Goal: Transaction & Acquisition: Book appointment/travel/reservation

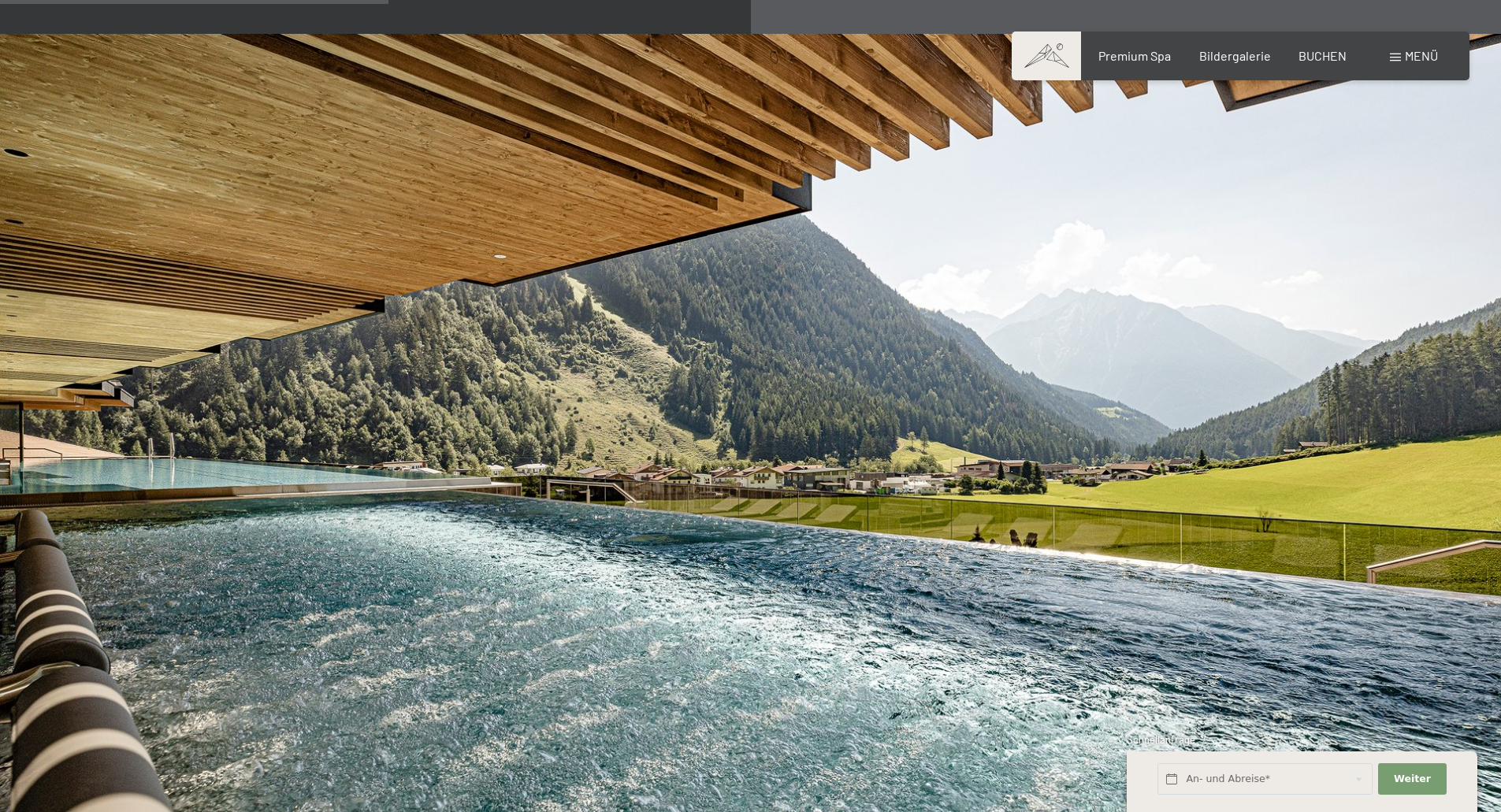
scroll to position [3465, 0]
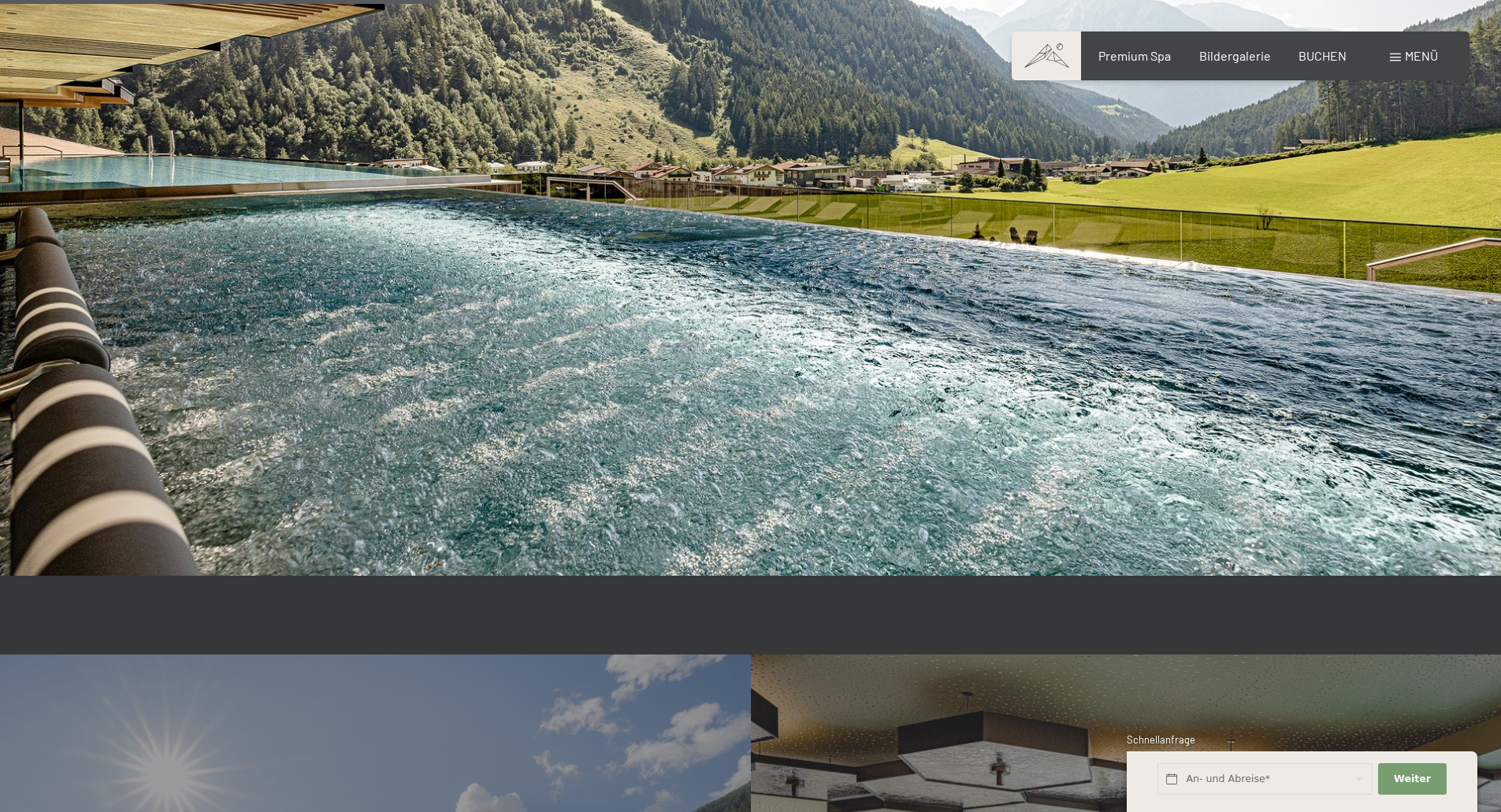
click at [1335, 64] on div "Premium Spa Bildergalerie BUCHEN" at bounding box center [1209, 56] width 331 height 17
click at [1334, 60] on span "BUCHEN" at bounding box center [1322, 53] width 48 height 15
click at [1335, 46] on span "BUCHEN" at bounding box center [1322, 53] width 48 height 15
click at [1233, 786] on input "text" at bounding box center [1265, 779] width 215 height 32
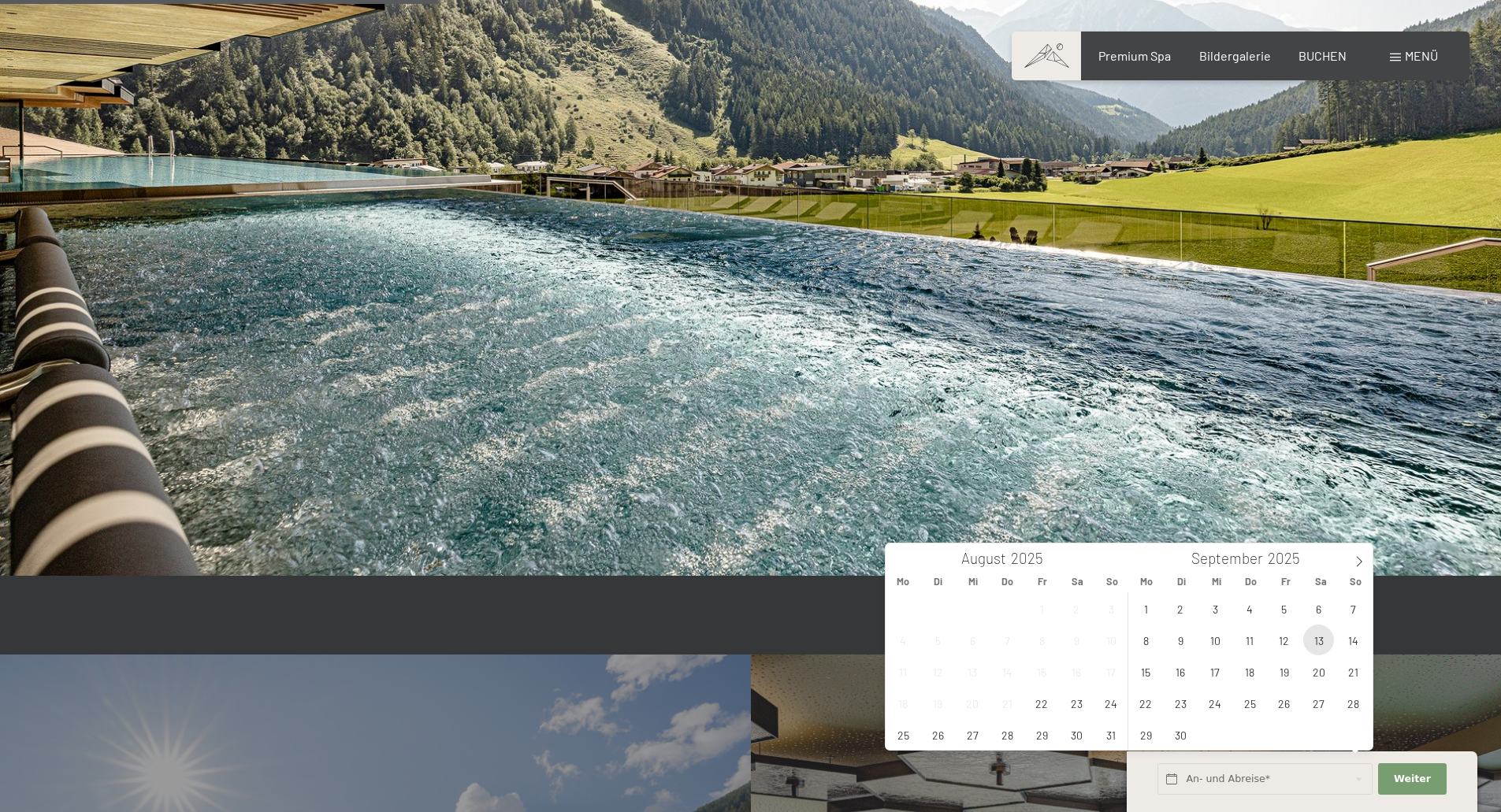
click at [1331, 645] on span "13" at bounding box center [1318, 640] width 30 height 30
type input "[DATE]"
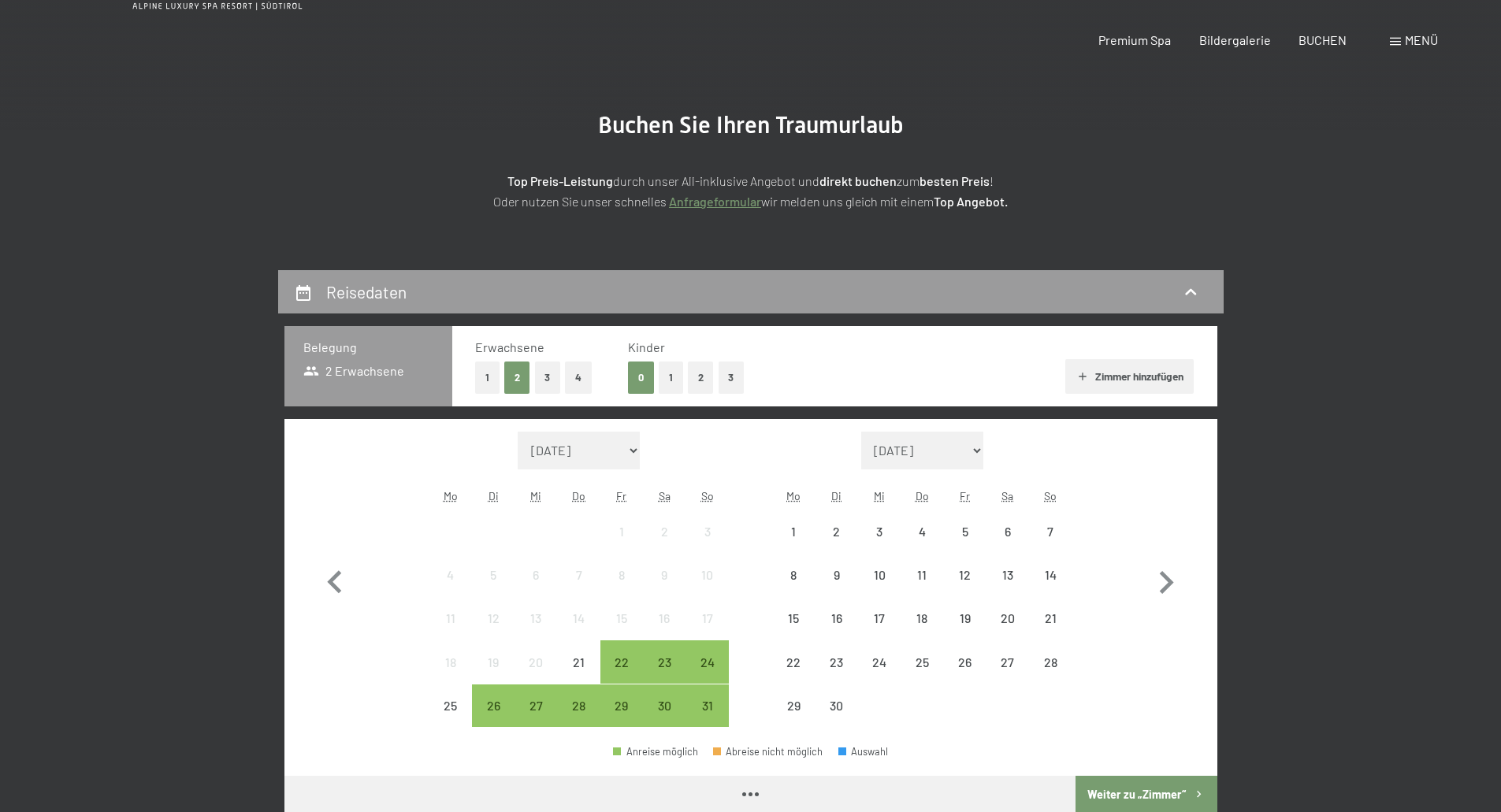
scroll to position [237, 0]
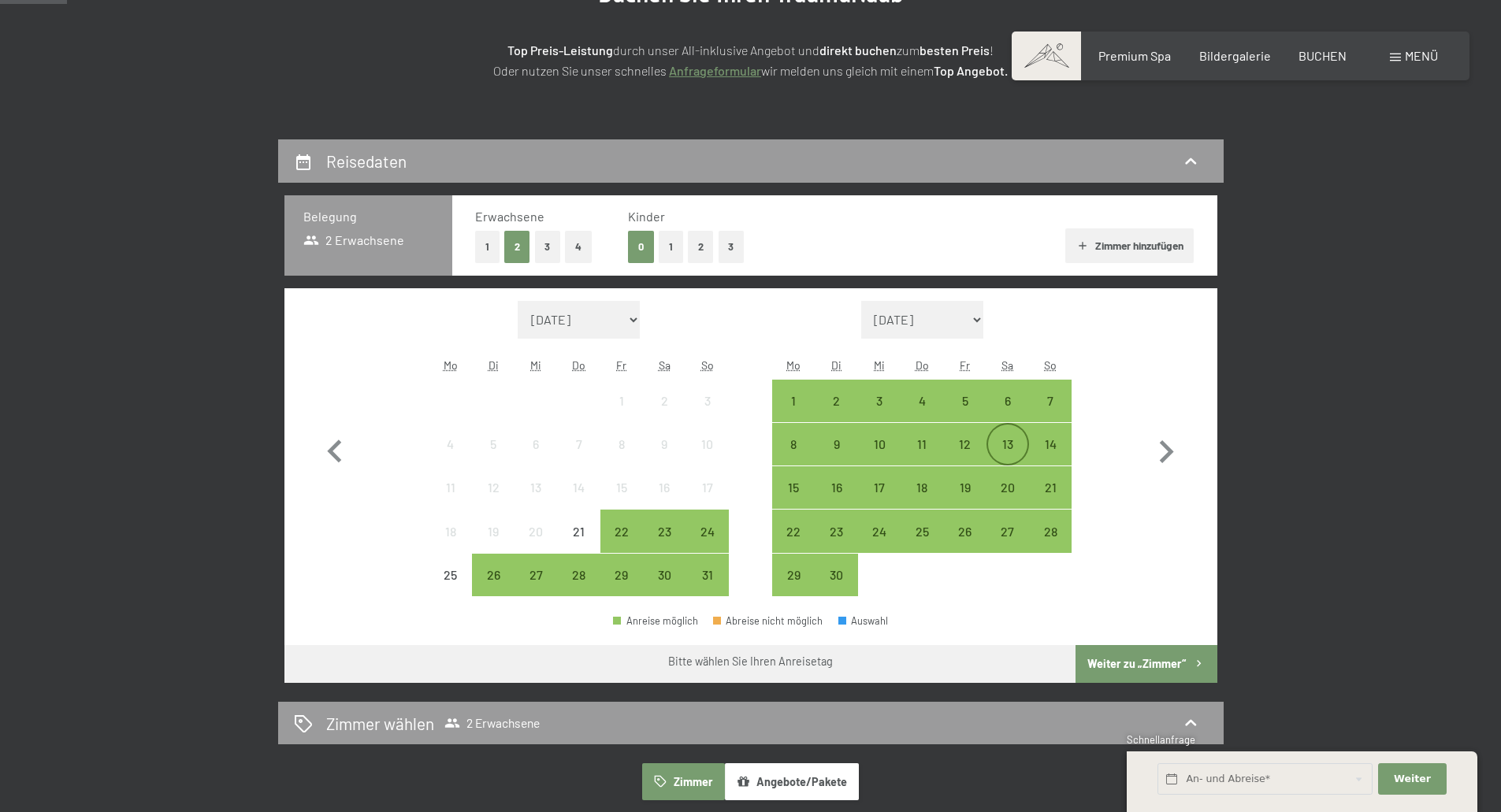
click at [1002, 453] on div "13" at bounding box center [1008, 457] width 39 height 39
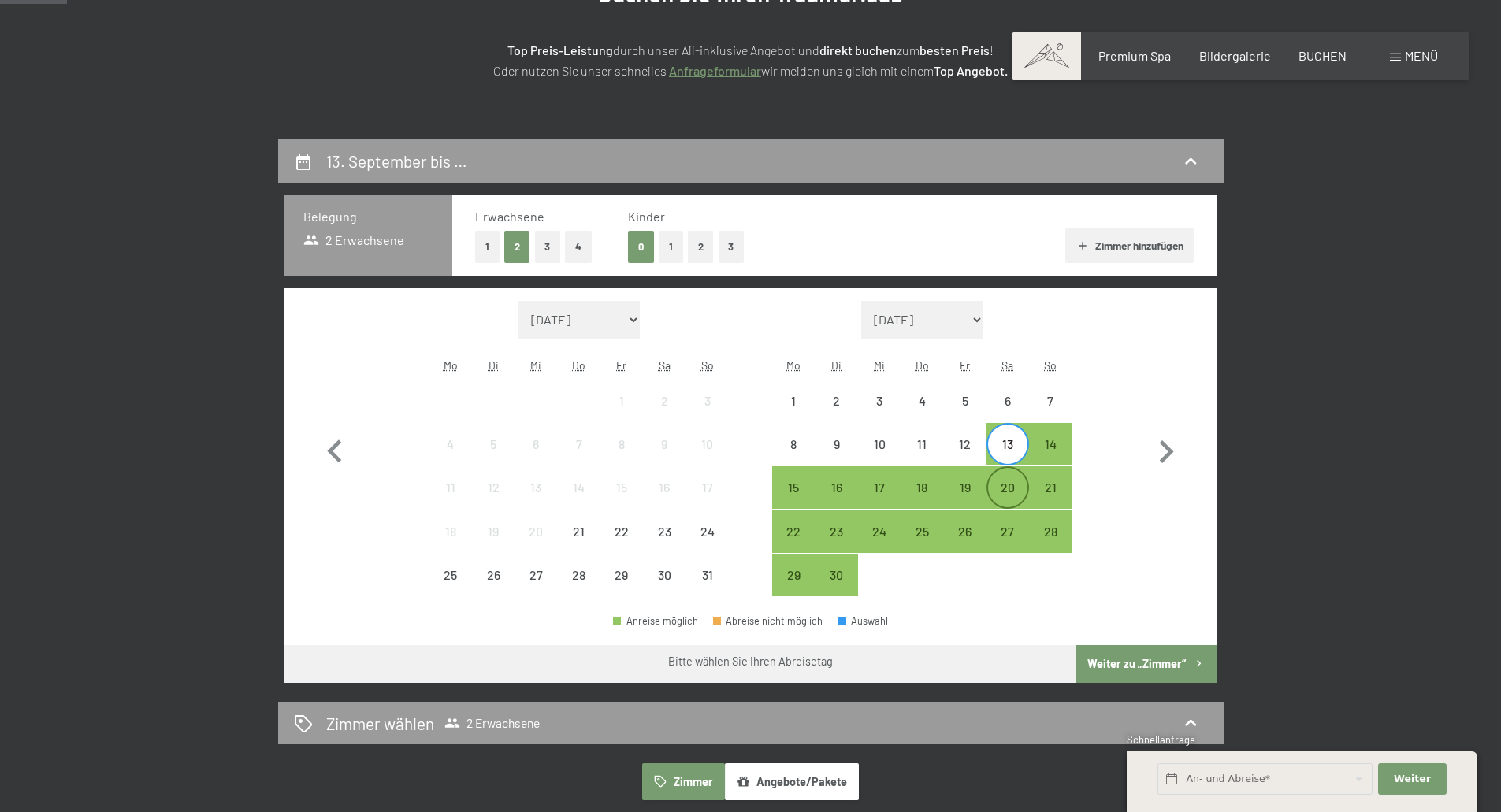
click at [1002, 481] on div "20" at bounding box center [1008, 500] width 39 height 39
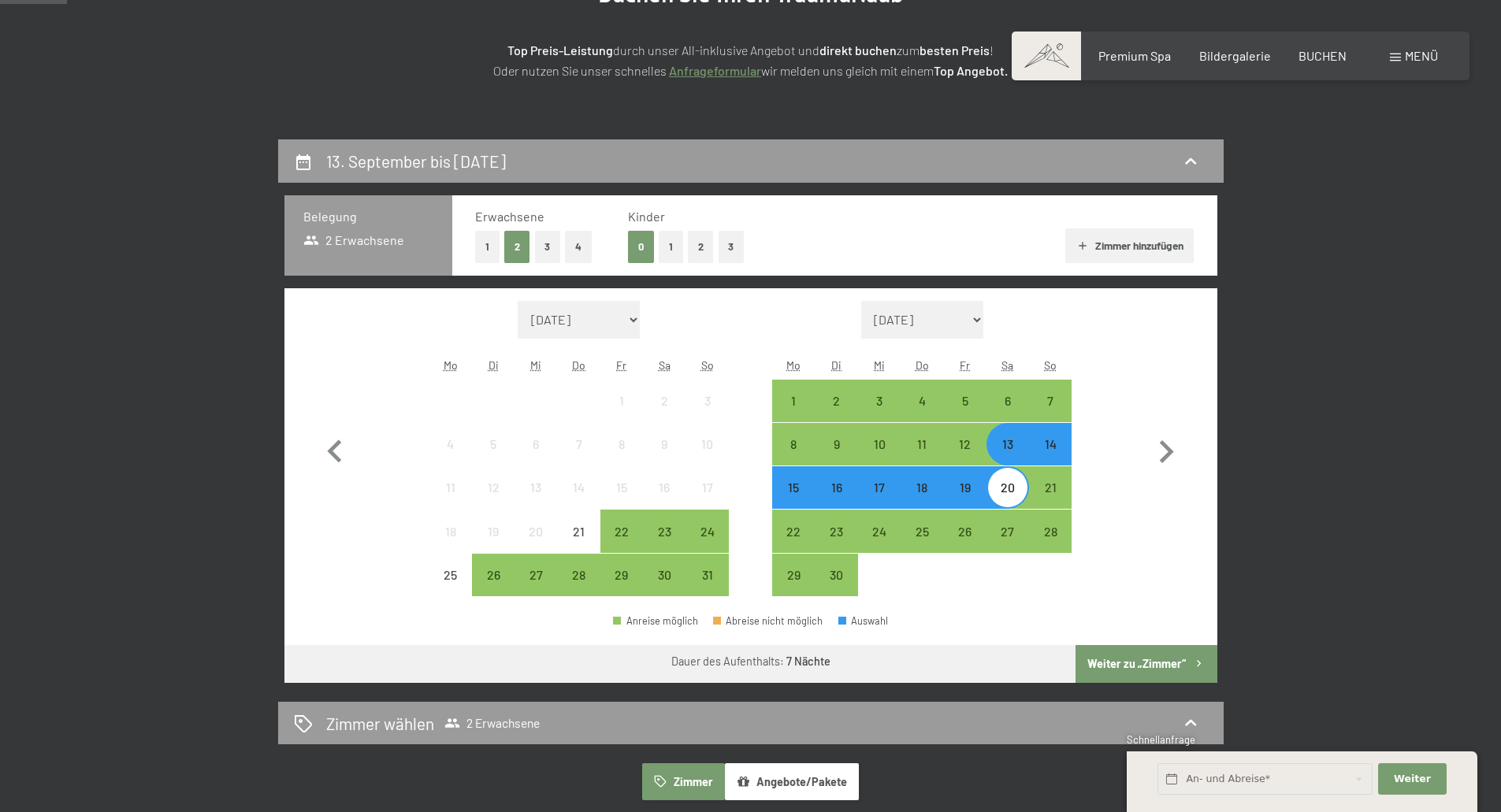
click at [1008, 461] on div "13" at bounding box center [1008, 457] width 39 height 39
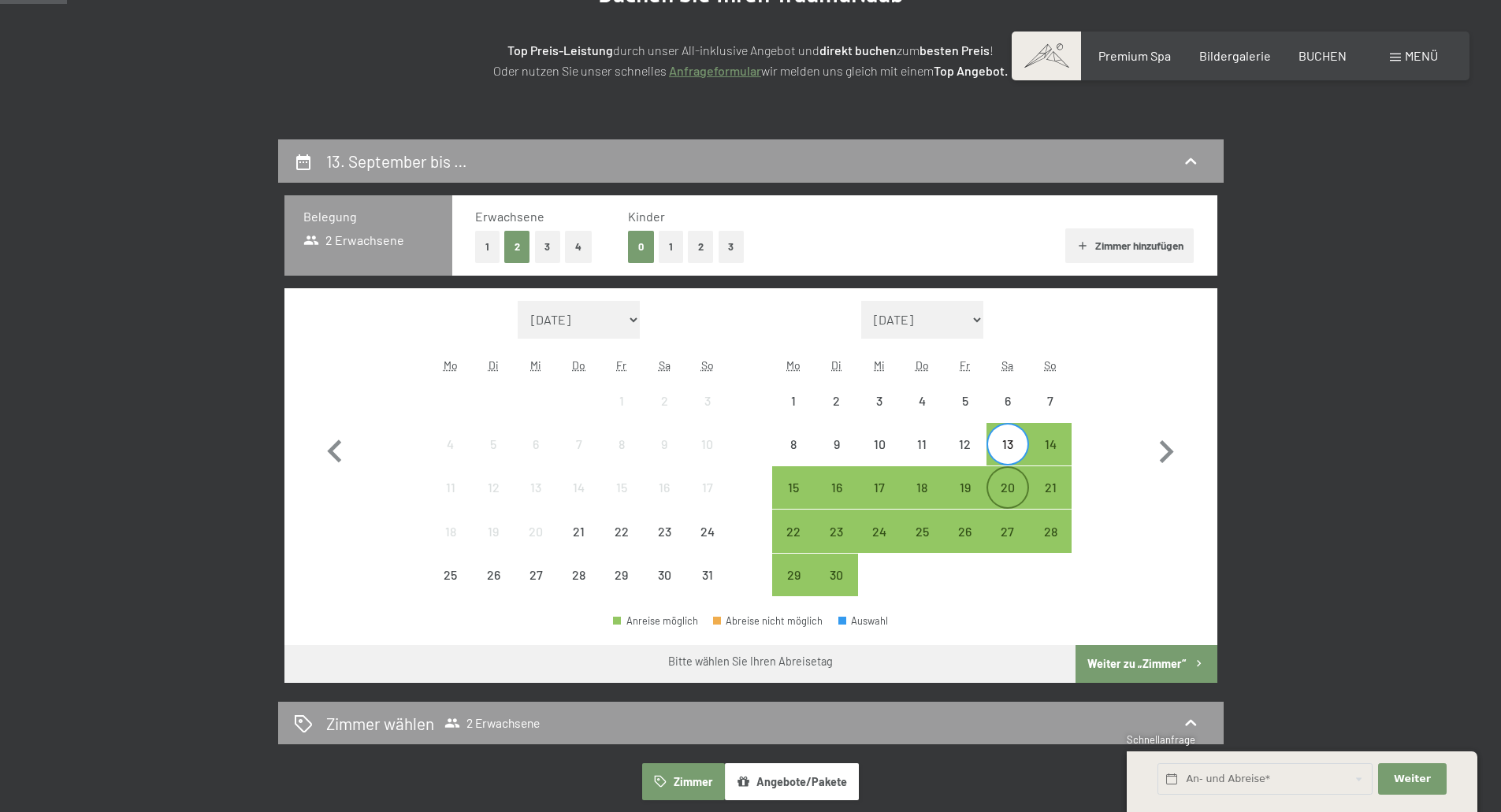
click at [1021, 496] on div "20" at bounding box center [1008, 500] width 39 height 39
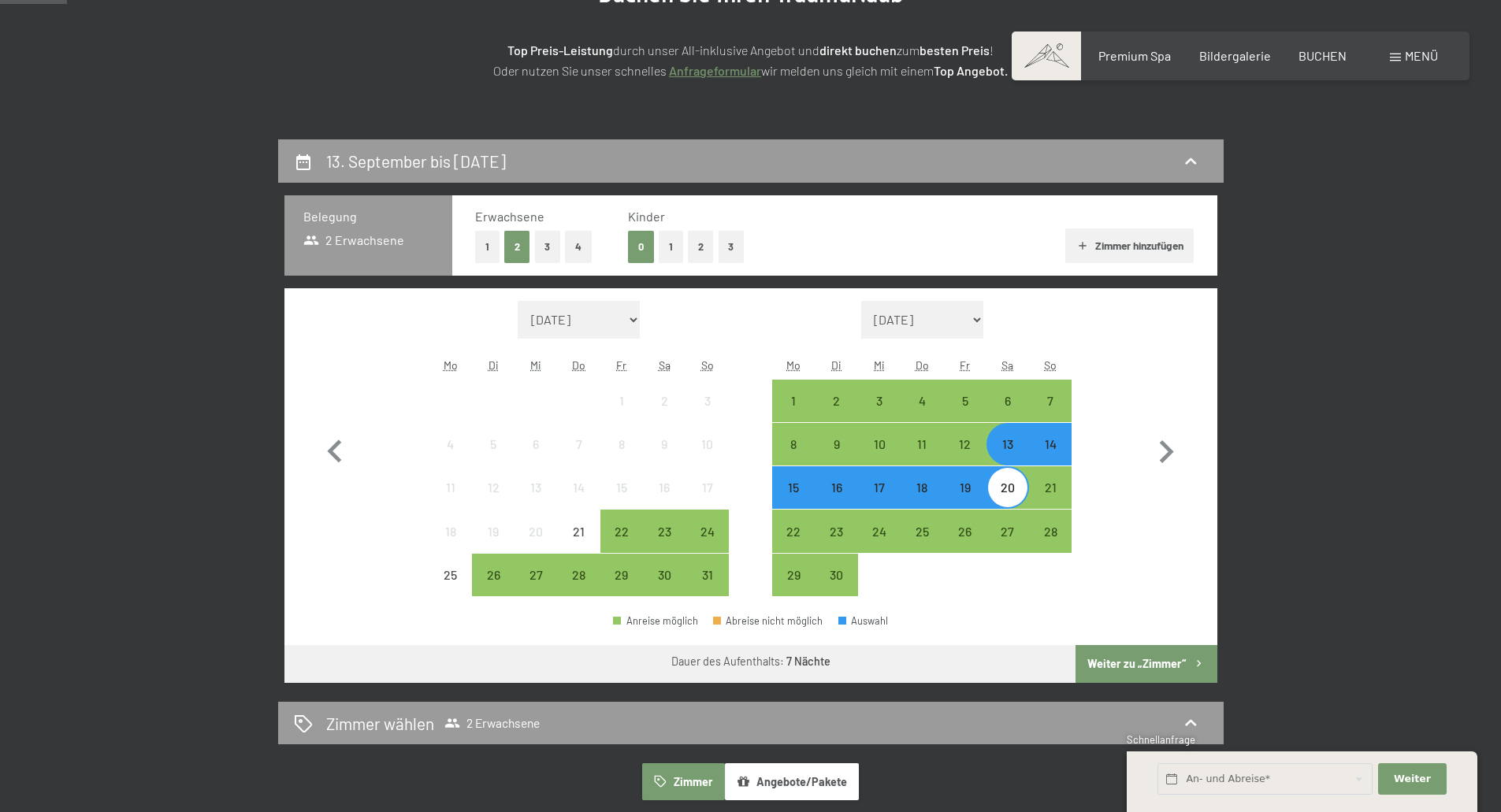
click at [1021, 496] on div "20" at bounding box center [1008, 500] width 39 height 39
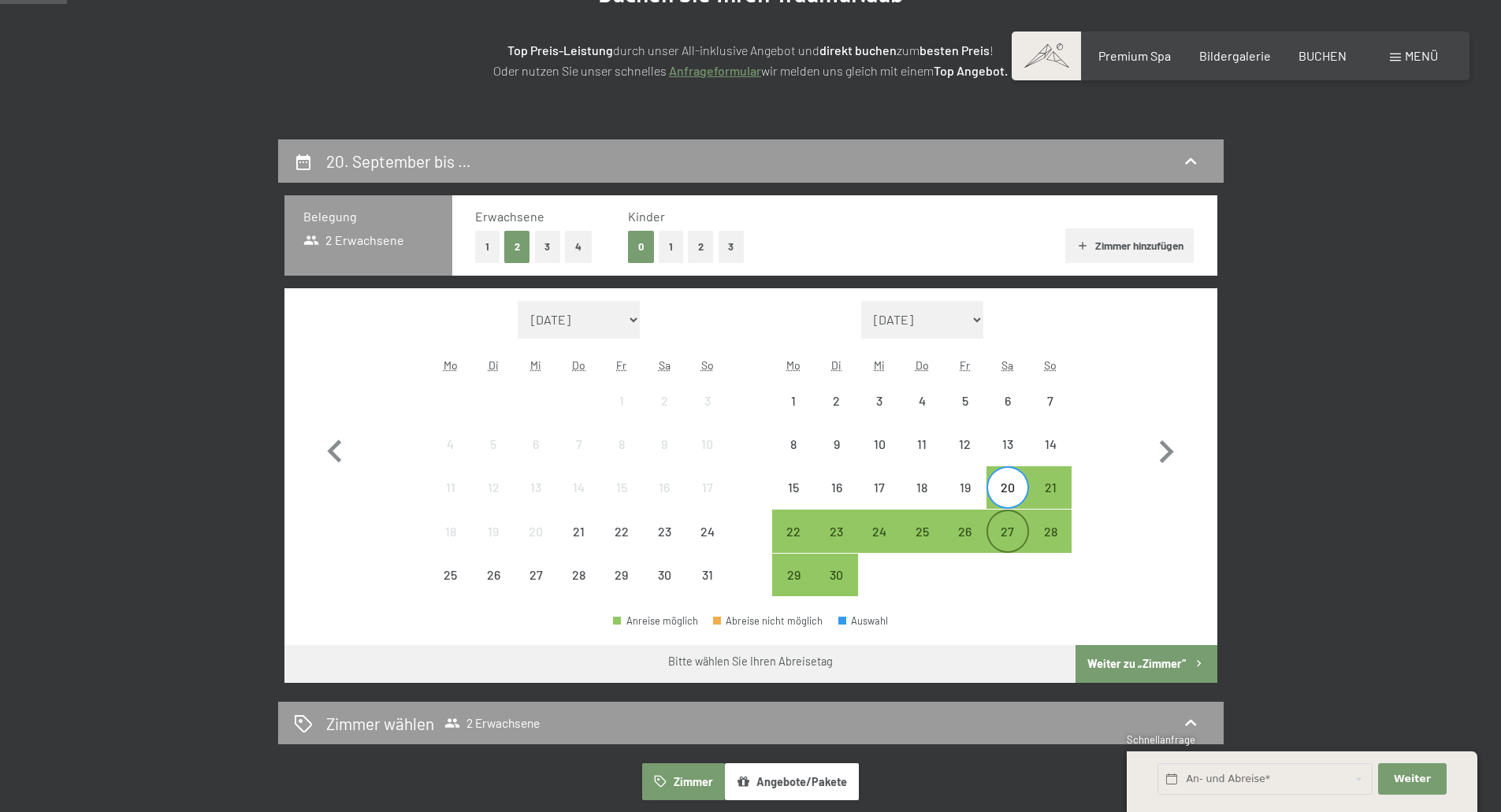
click at [1017, 530] on div "27" at bounding box center [1008, 544] width 39 height 39
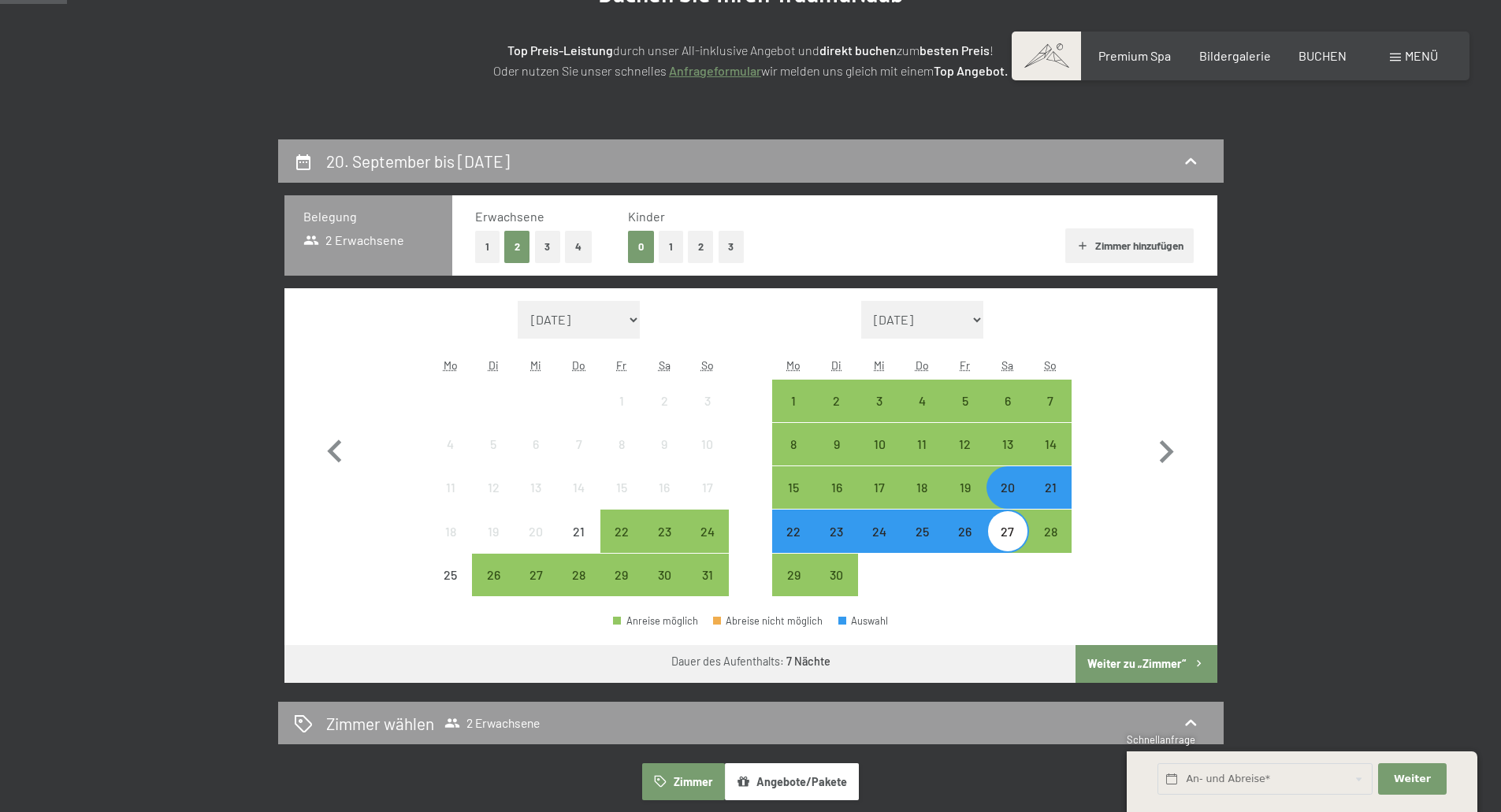
click at [1101, 531] on div "Monat/Jahr August 2025 September 2025 Oktober 2025 November 2025 Dezember 2025 …" at bounding box center [750, 449] width 877 height 296
click at [997, 453] on div "13" at bounding box center [1008, 457] width 39 height 39
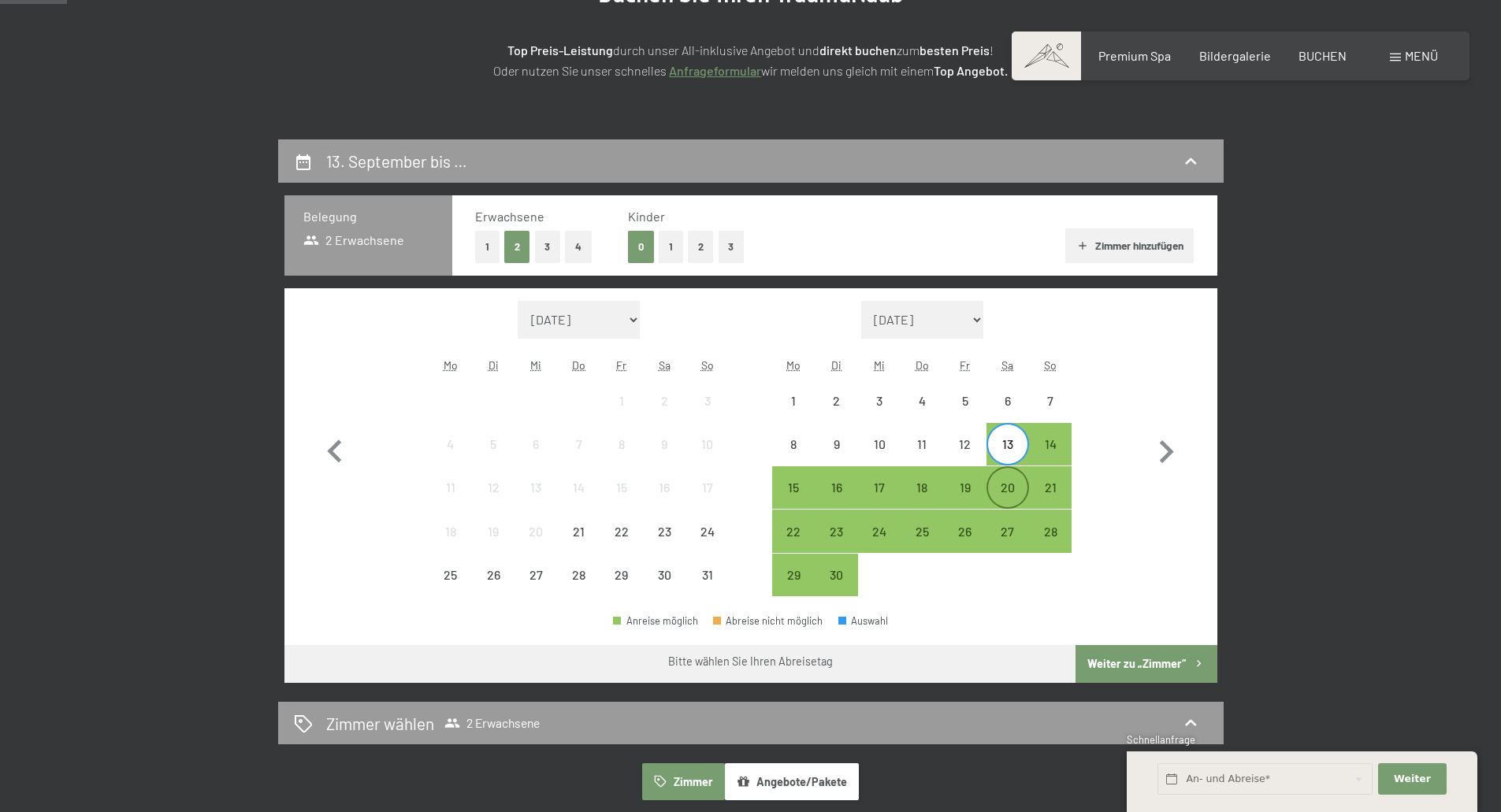
click at [1004, 481] on div "20" at bounding box center [1008, 500] width 39 height 39
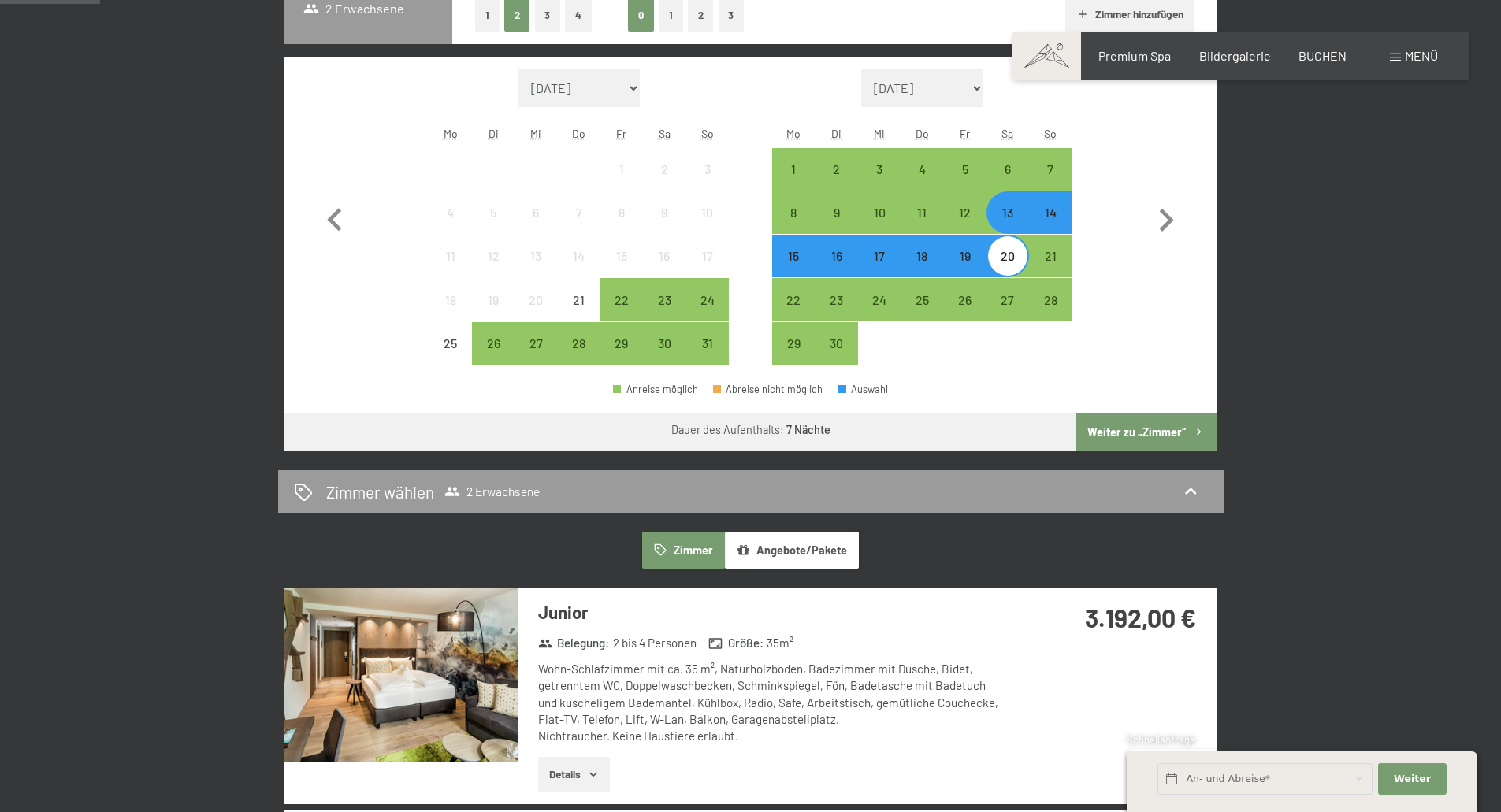
scroll to position [472, 0]
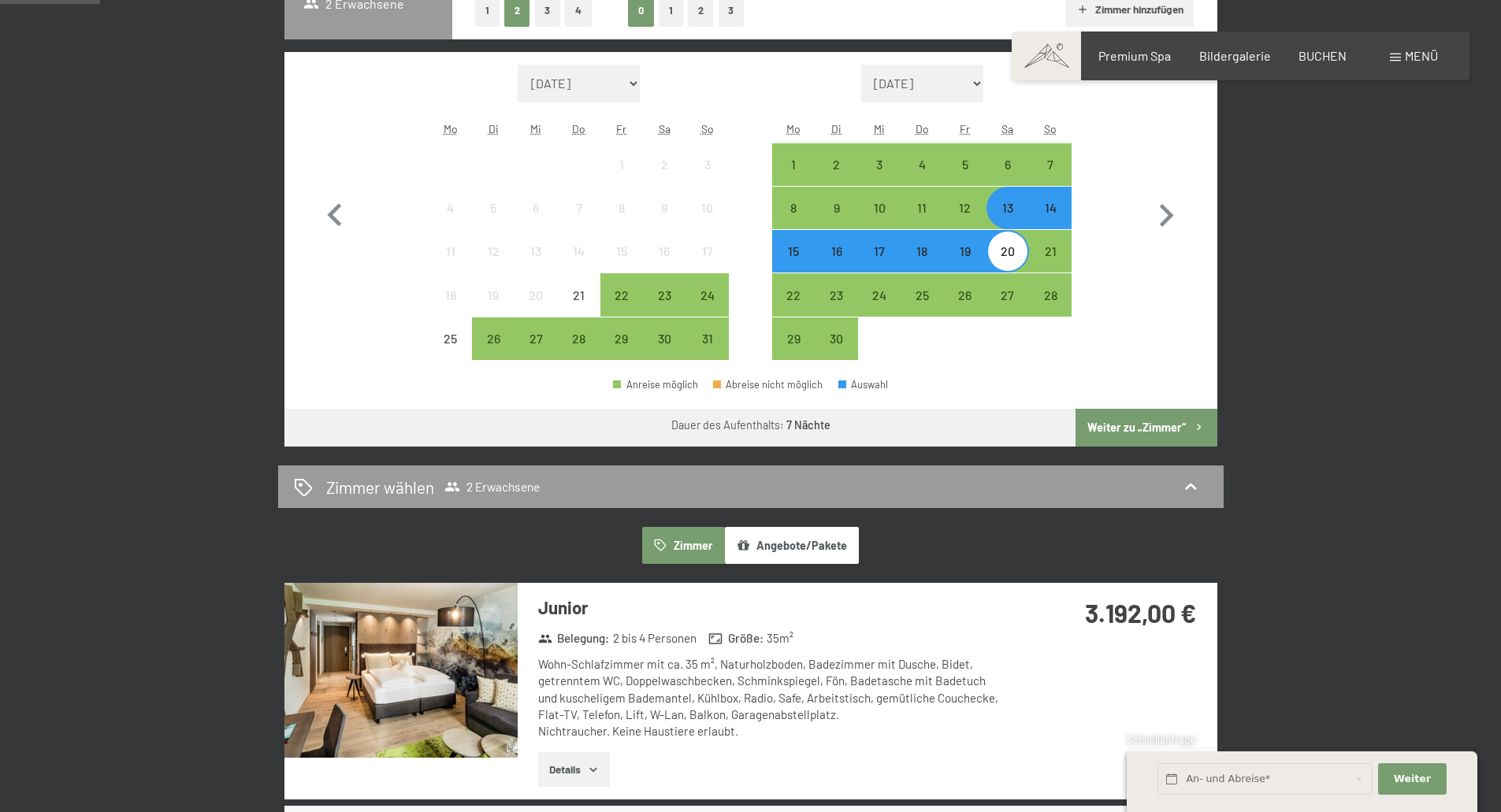
click at [1169, 434] on button "Weiter zu „Zimmer“" at bounding box center [1145, 428] width 141 height 38
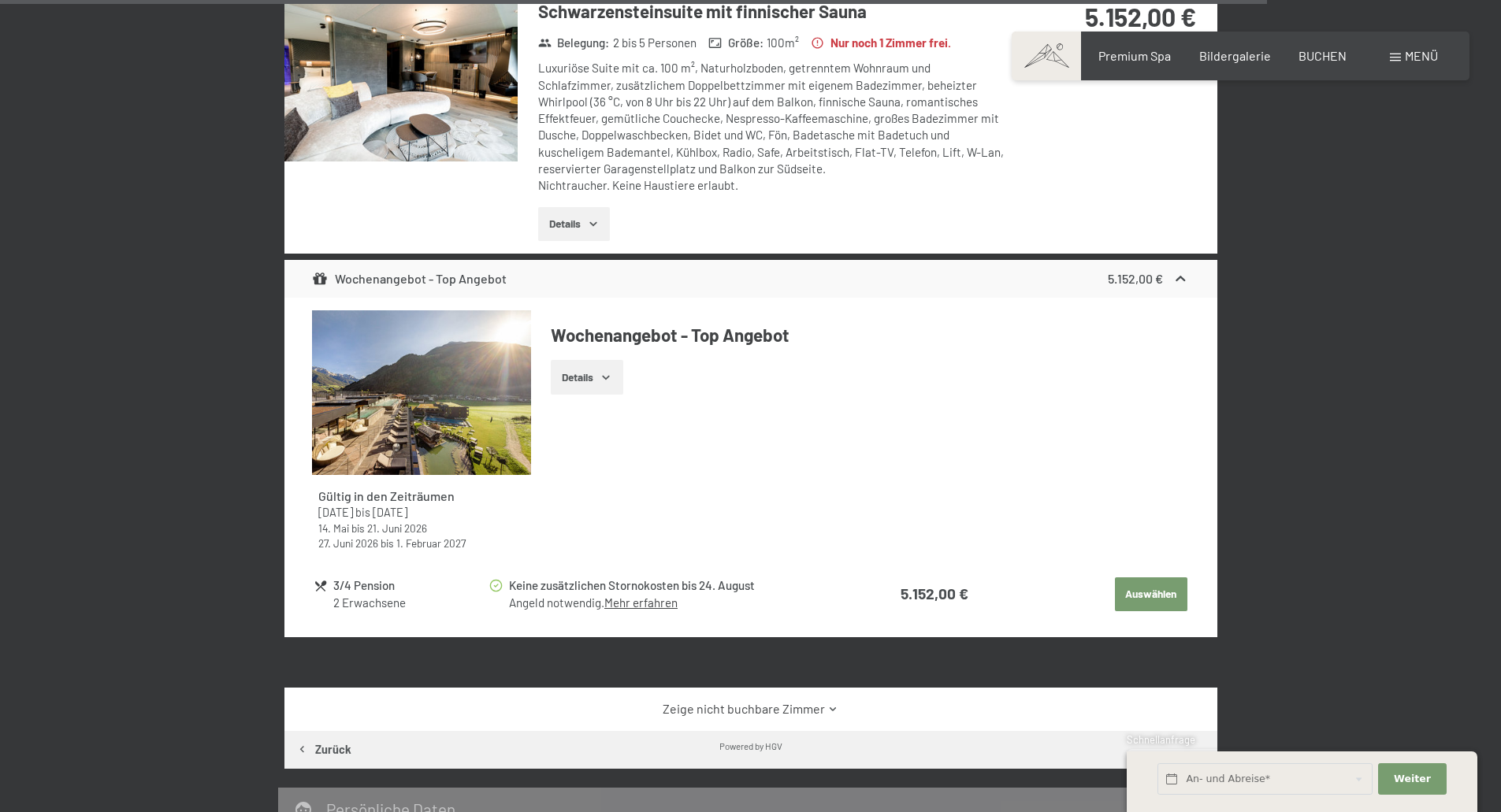
scroll to position [5573, 0]
